Goal: Information Seeking & Learning: Learn about a topic

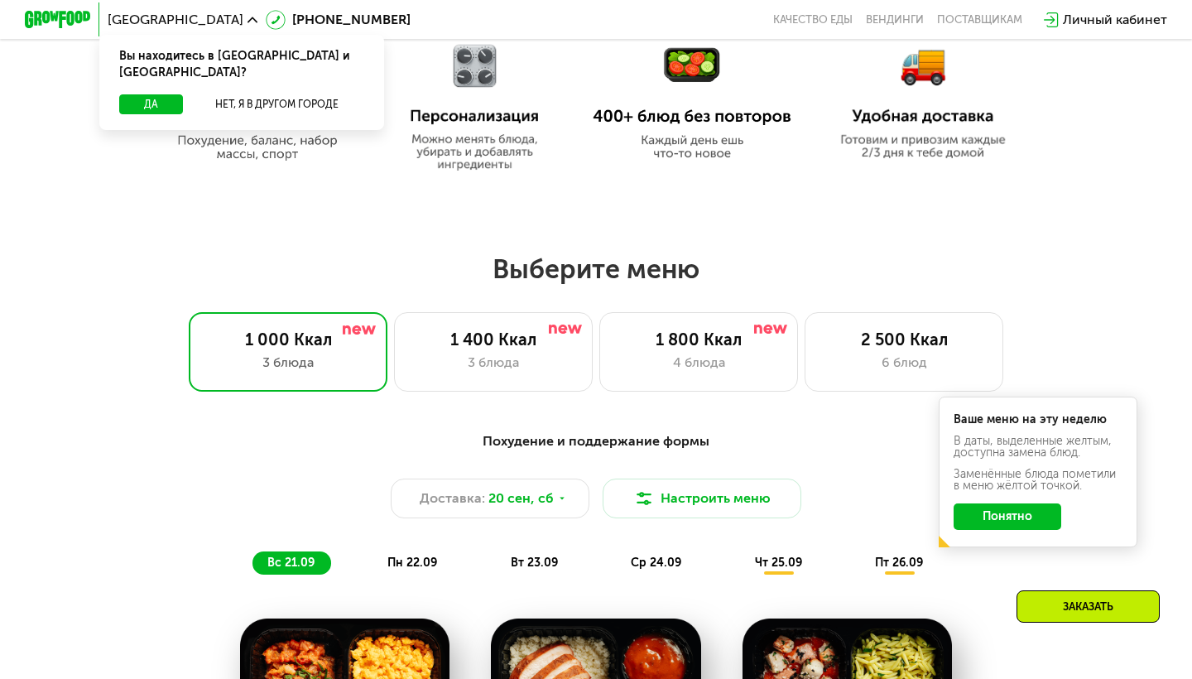
scroll to position [844, 0]
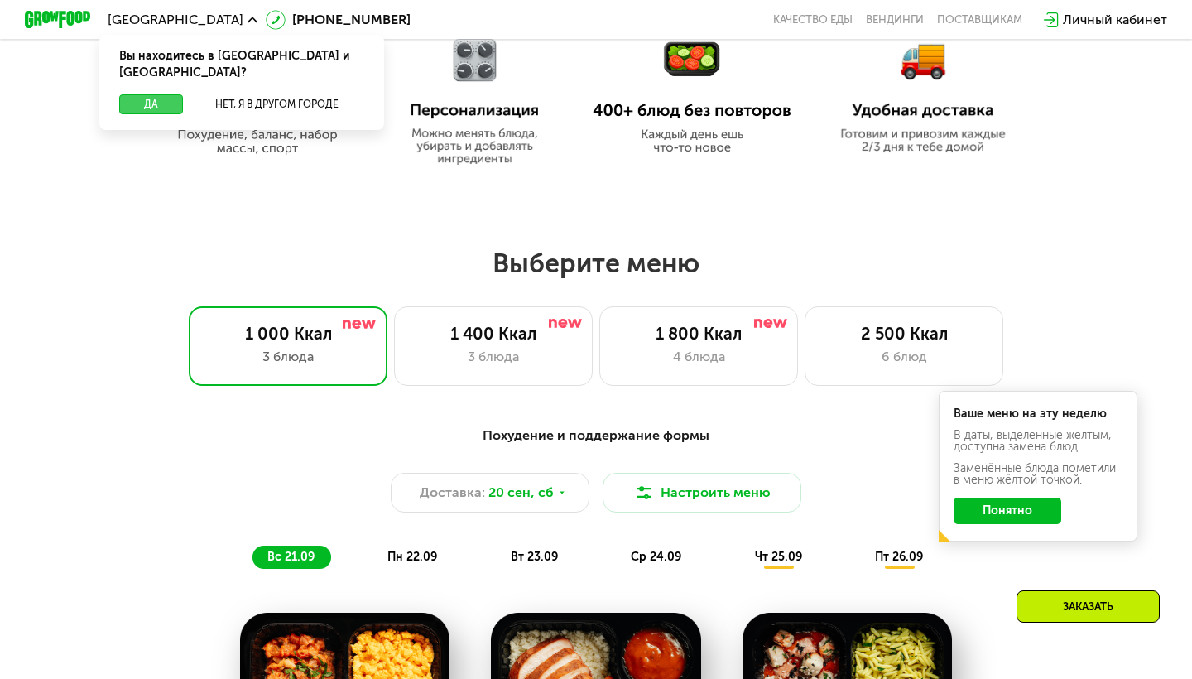
click at [160, 94] on button "Да" at bounding box center [151, 104] width 64 height 20
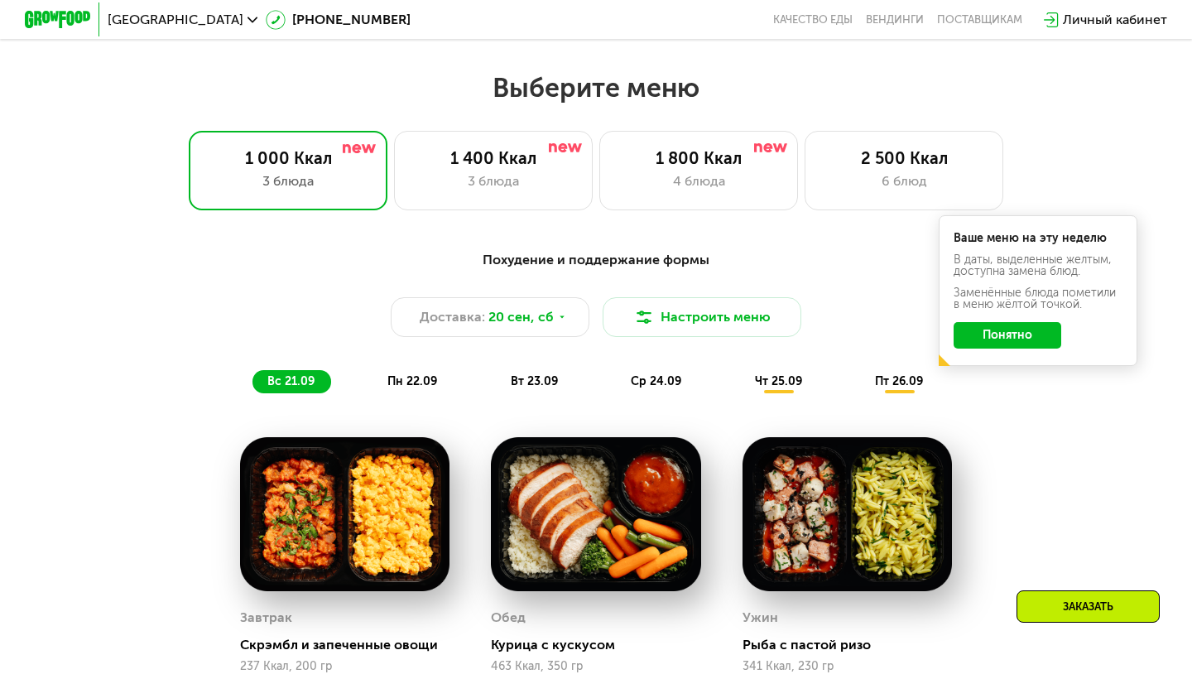
scroll to position [1012, 0]
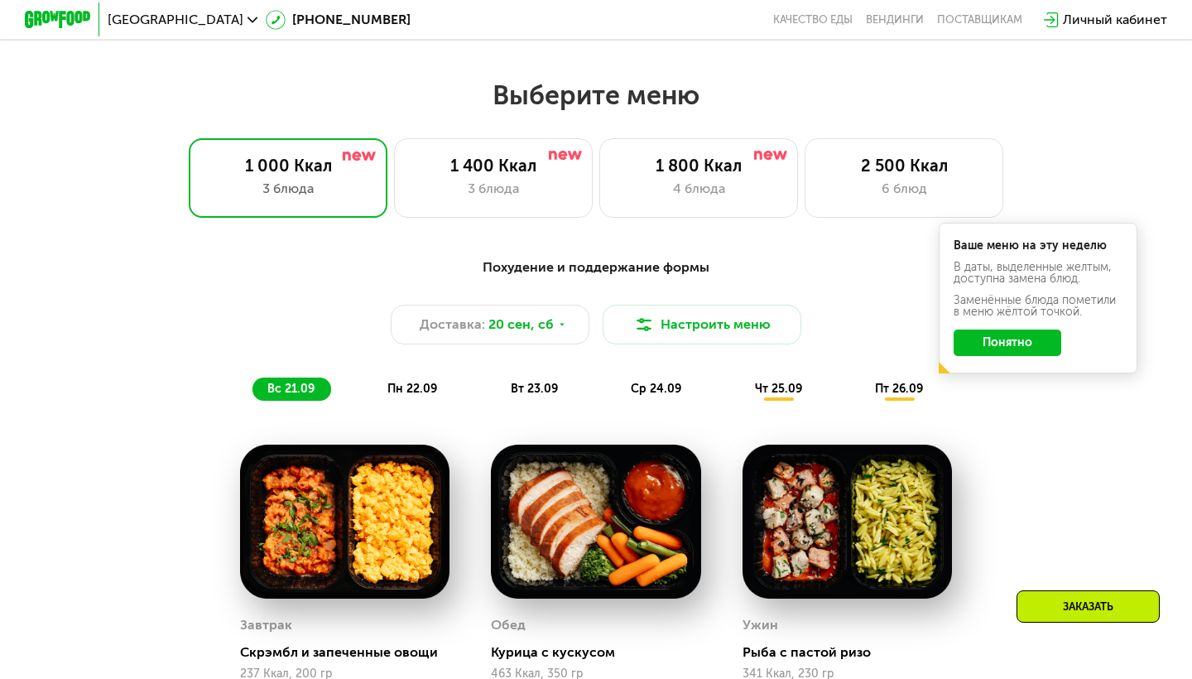
click at [982, 335] on button "Понятно" at bounding box center [1008, 342] width 108 height 26
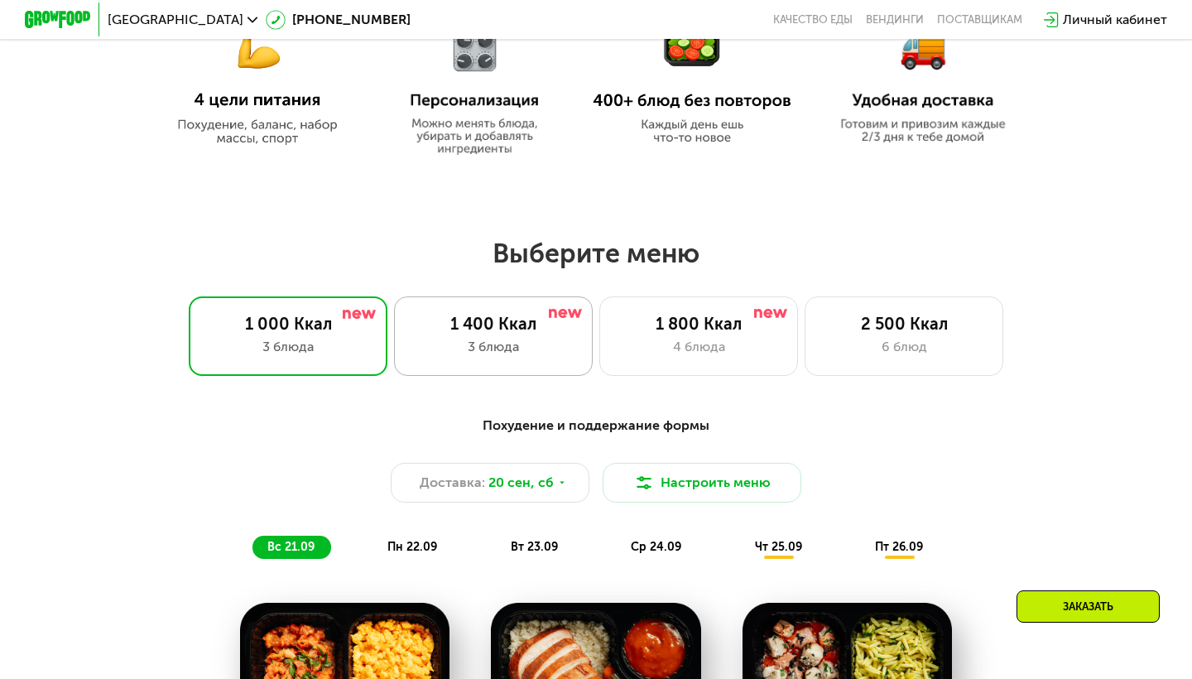
scroll to position [858, 0]
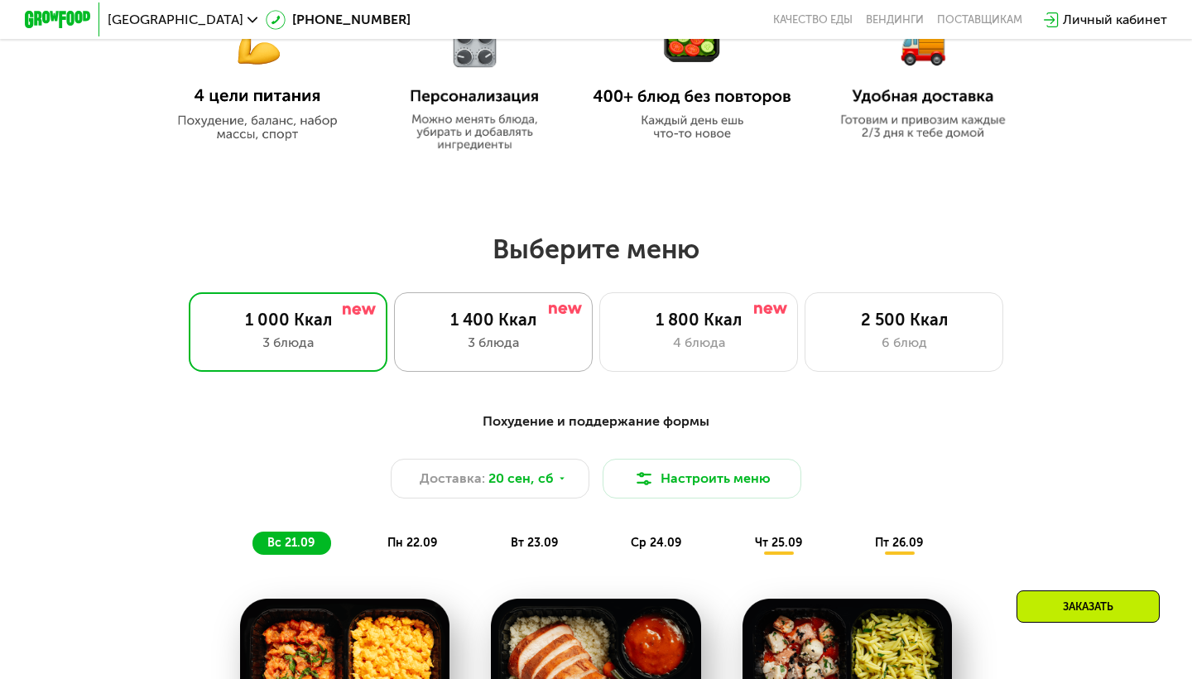
click at [509, 328] on div "1 400 Ккал" at bounding box center [493, 320] width 164 height 20
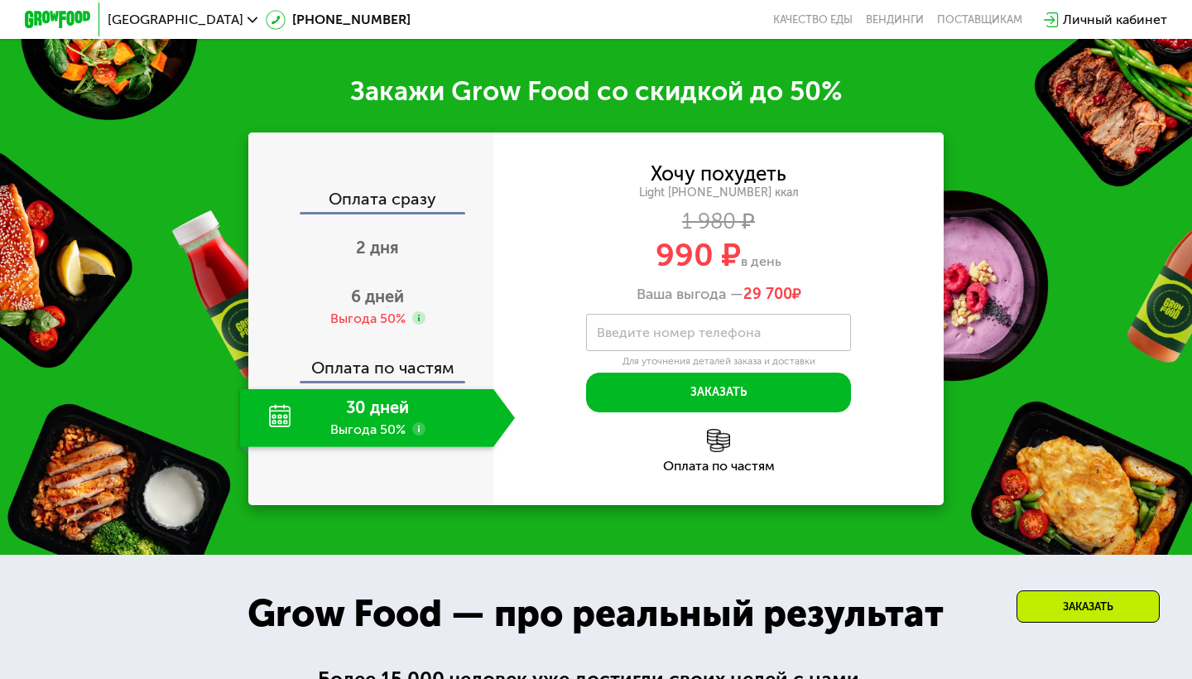
scroll to position [1955, 0]
drag, startPoint x: 649, startPoint y: 265, endPoint x: 815, endPoint y: 262, distance: 165.6
click at [815, 262] on div "990 ₽ в день" at bounding box center [718, 254] width 450 height 31
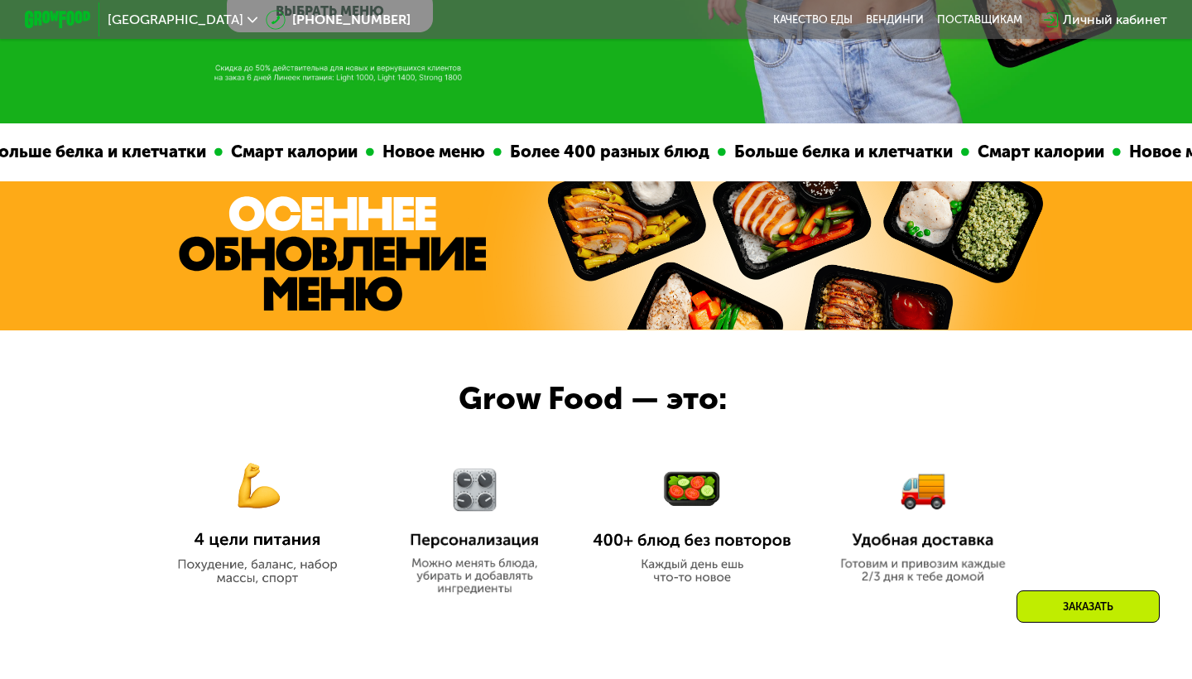
scroll to position [413, 0]
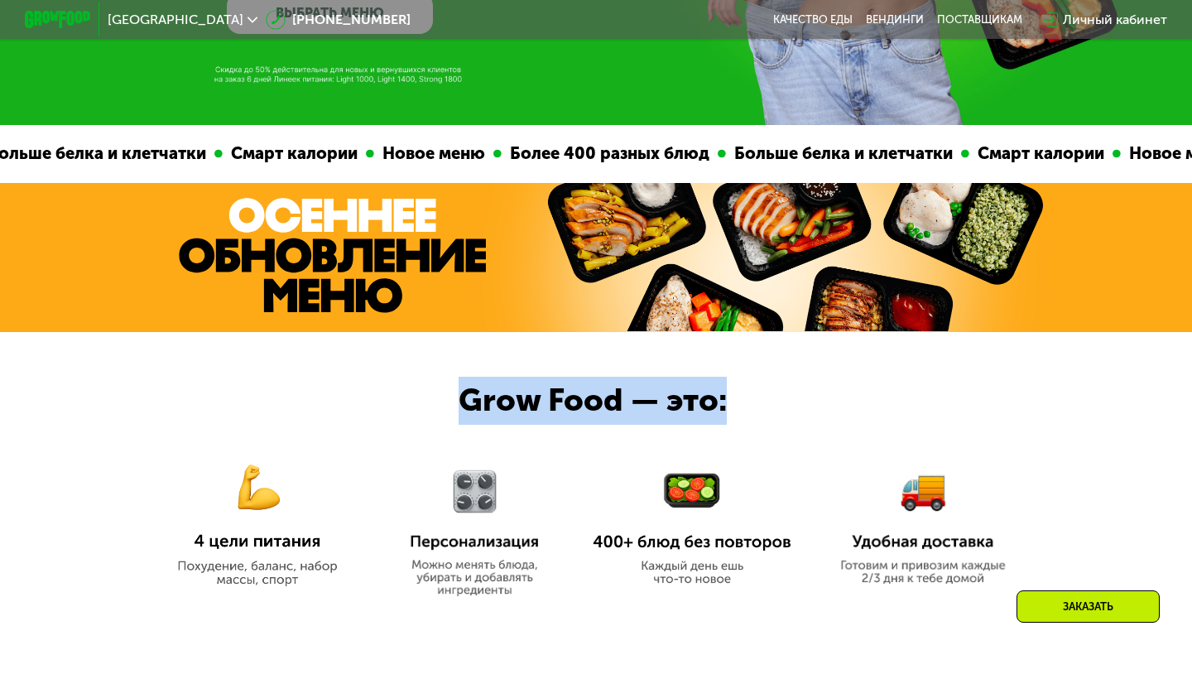
drag, startPoint x: 456, startPoint y: 392, endPoint x: 724, endPoint y: 396, distance: 268.2
click at [724, 396] on div "Grow Food — это:" at bounding box center [596, 476] width 1192 height 288
click at [724, 396] on div "Grow Food — это:" at bounding box center [617, 401] width 316 height 48
drag, startPoint x: 745, startPoint y: 397, endPoint x: 461, endPoint y: 364, distance: 285.9
click at [461, 364] on div "Grow Food — это:" at bounding box center [596, 476] width 1192 height 288
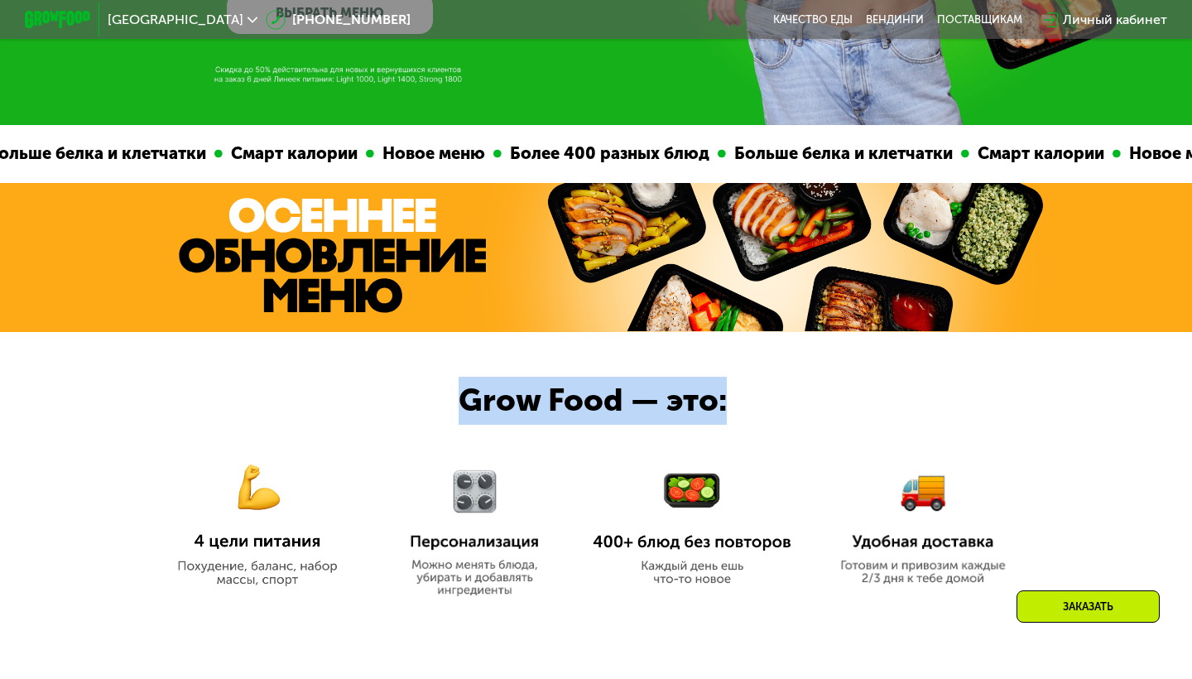
click at [461, 364] on div at bounding box center [596, 476] width 1192 height 288
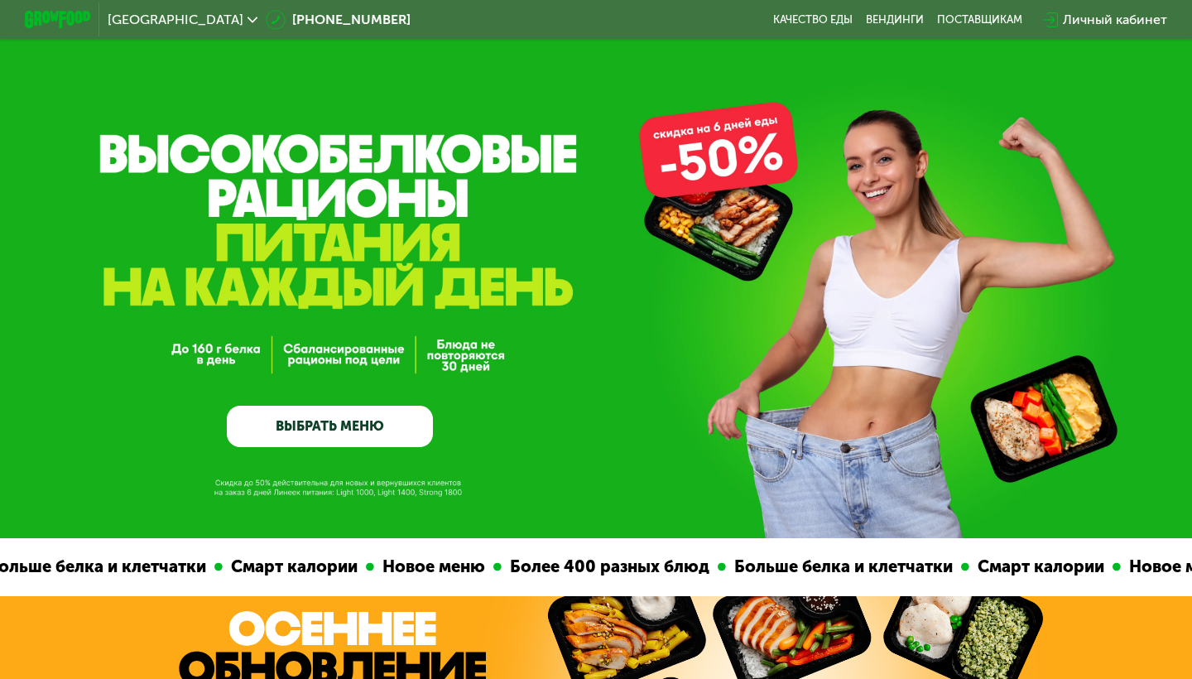
scroll to position [0, 0]
